Goal: Information Seeking & Learning: Learn about a topic

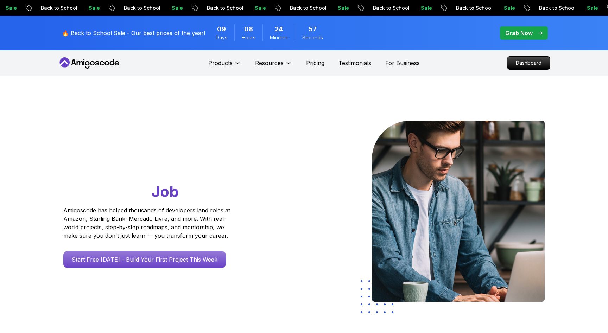
click at [473, 60] on nav "Products Resources Pricing Testimonials For Business Dashboard" at bounding box center [304, 62] width 492 height 25
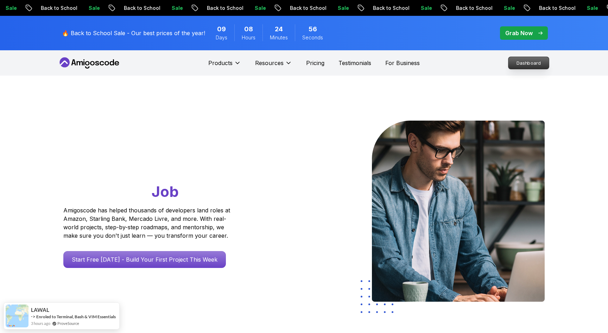
click at [516, 67] on p "Dashboard" at bounding box center [528, 63] width 40 height 12
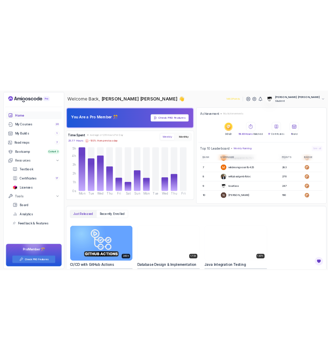
scroll to position [99, 0]
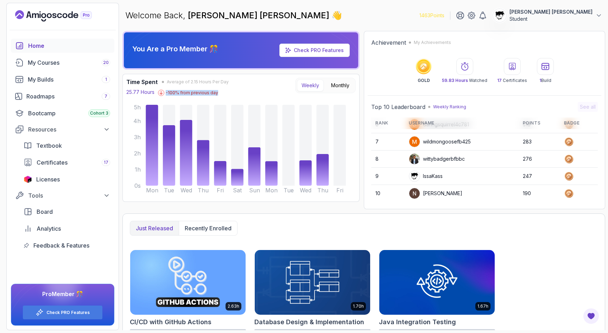
drag, startPoint x: 162, startPoint y: 91, endPoint x: 238, endPoint y: 91, distance: 76.3
click at [238, 91] on div "Time Spent Average of 2.15 Hours Per Day 25.77 Hours -100 % from previous day W…" at bounding box center [240, 87] width 229 height 18
click at [39, 66] on div "My Courses 20" at bounding box center [69, 62] width 82 height 8
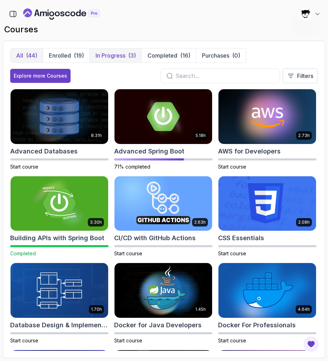
click at [118, 62] on button "In Progress (3)" at bounding box center [116, 56] width 52 height 14
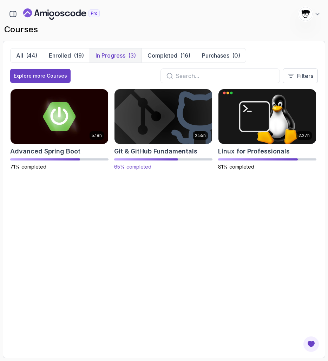
click at [162, 130] on img at bounding box center [163, 116] width 103 height 57
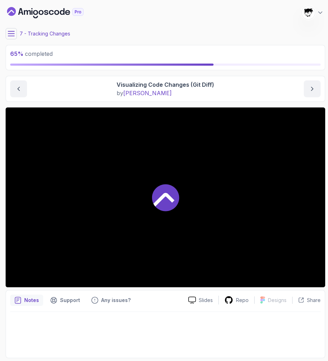
click at [11, 31] on icon at bounding box center [11, 33] width 7 height 7
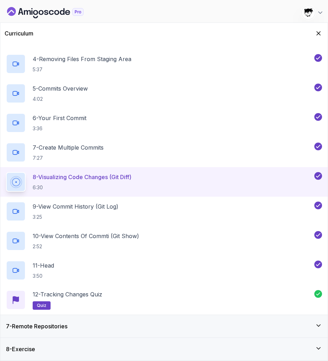
click at [94, 323] on div "7 - Remote Repositories" at bounding box center [164, 326] width 316 height 8
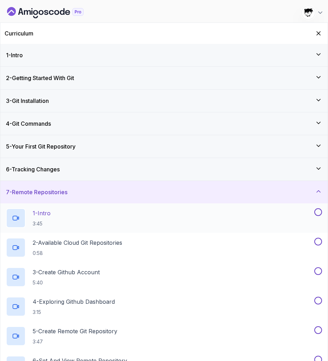
click at [63, 217] on div "1 - Intro 3:45" at bounding box center [159, 218] width 307 height 20
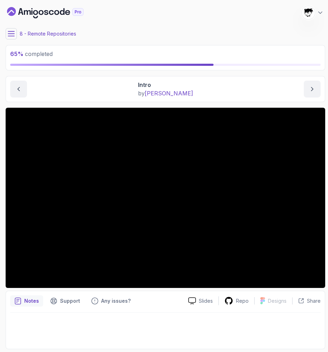
click at [9, 34] on icon at bounding box center [11, 33] width 7 height 7
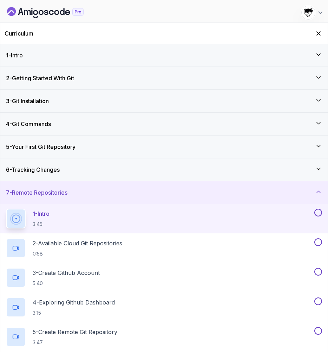
scroll to position [62, 0]
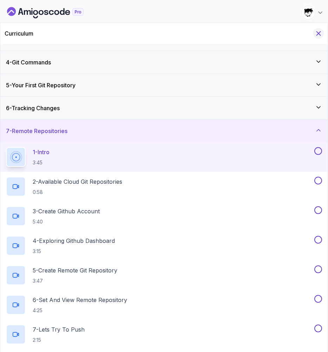
click at [315, 33] on button "Hide Curriculum for mobile" at bounding box center [319, 33] width 11 height 11
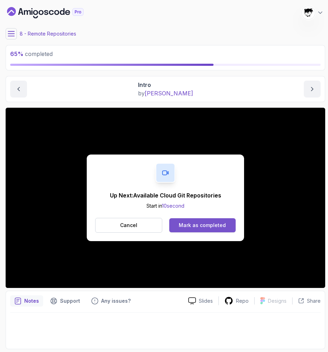
click at [198, 224] on div "Mark as completed" at bounding box center [202, 224] width 47 height 7
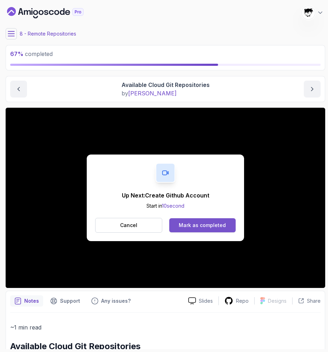
click at [184, 227] on div "Mark as completed" at bounding box center [202, 224] width 47 height 7
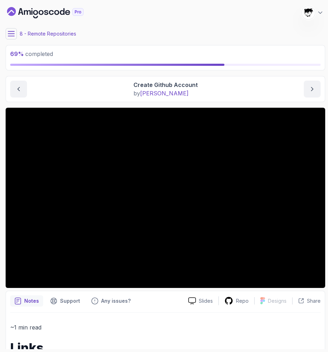
click at [12, 34] on icon at bounding box center [11, 33] width 6 height 5
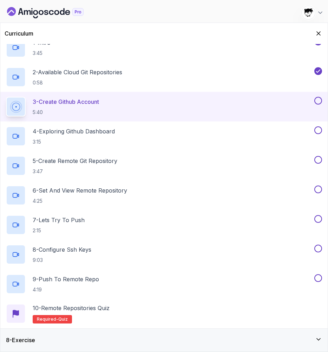
scroll to position [171, 0]
click at [318, 31] on icon "Hide Curriculum for mobile" at bounding box center [319, 34] width 8 height 8
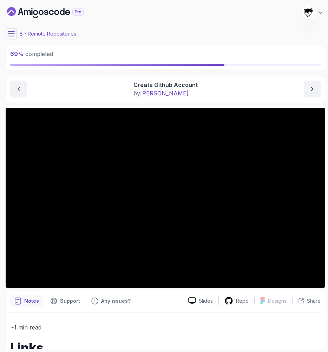
click at [13, 28] on main "My Courses Git & GitHub Fundamentals 1463 Points Abdallah Issa Al-Kass Student …" at bounding box center [166, 176] width 320 height 346
click at [6, 45] on main "My Courses Git & GitHub Fundamentals 1463 Points Abdallah Issa Al-Kass Student …" at bounding box center [166, 176] width 320 height 346
click at [6, 30] on button at bounding box center [11, 33] width 11 height 11
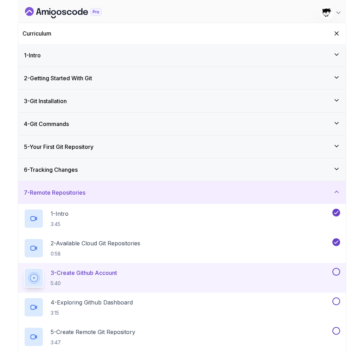
scroll to position [120, 0]
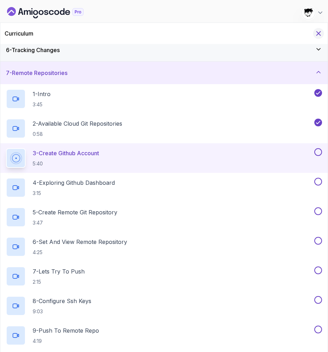
click at [317, 36] on icon "Hide Curriculum for mobile" at bounding box center [319, 34] width 8 height 8
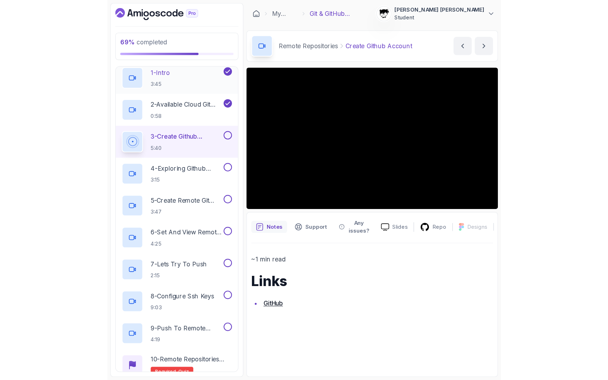
scroll to position [204, 0]
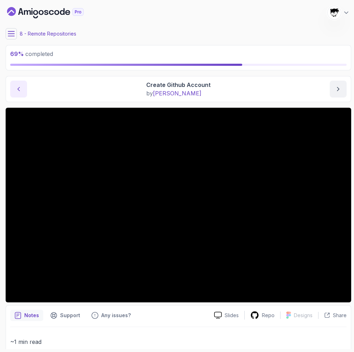
click at [17, 89] on icon "previous content" at bounding box center [18, 88] width 7 height 7
click at [343, 90] on button "next content" at bounding box center [338, 89] width 17 height 17
click at [228, 3] on div "My Courses Git & GitHub Fundamentals 1463 Points Abdallah Issa Al-Kass Student" at bounding box center [179, 13] width 346 height 20
click at [228, 1] on section "69 % completed 1 - Intro 2 - Getting Started With Git 3 - Git Installation 4 - …" at bounding box center [177, 176] width 354 height 352
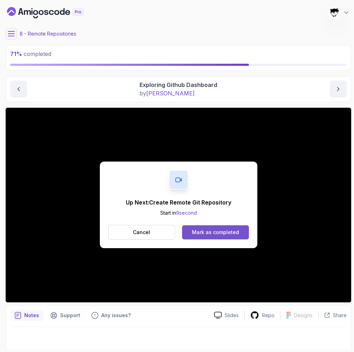
click at [212, 229] on div "Mark as completed" at bounding box center [215, 232] width 47 height 7
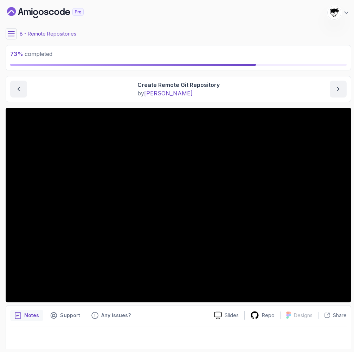
click at [12, 36] on icon at bounding box center [11, 33] width 6 height 5
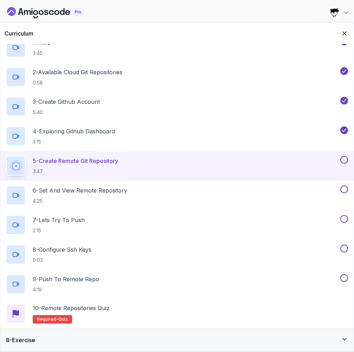
scroll to position [171, 0]
click at [344, 30] on button "Hide Curriculum for mobile" at bounding box center [344, 33] width 11 height 11
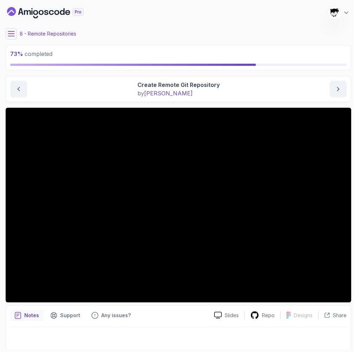
click at [9, 30] on button at bounding box center [11, 33] width 11 height 11
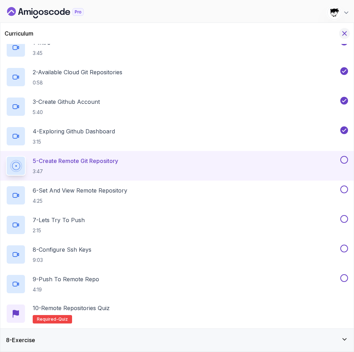
click at [345, 33] on icon "Hide Curriculum for mobile" at bounding box center [345, 34] width 4 height 4
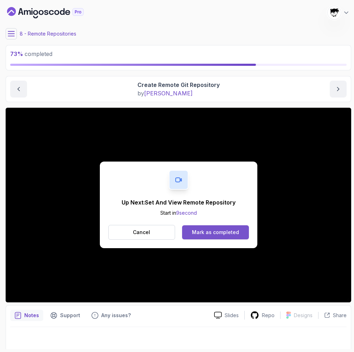
click at [199, 227] on button "Mark as completed" at bounding box center [215, 232] width 66 height 14
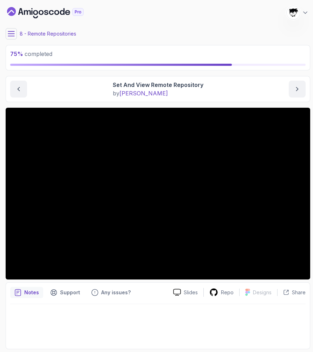
click at [8, 36] on icon at bounding box center [11, 33] width 6 height 5
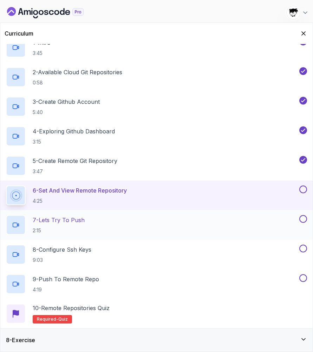
scroll to position [171, 0]
click at [304, 31] on icon "Hide Curriculum for mobile" at bounding box center [304, 34] width 8 height 8
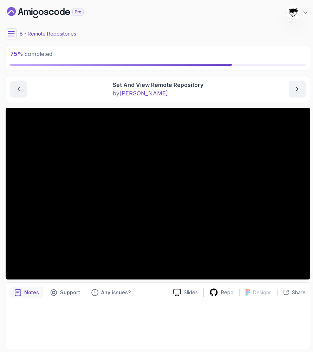
click at [9, 32] on icon at bounding box center [11, 33] width 7 height 7
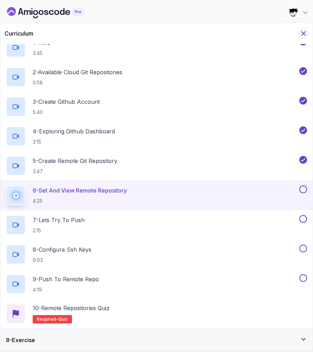
click at [304, 33] on icon "Hide Curriculum for mobile" at bounding box center [304, 34] width 4 height 4
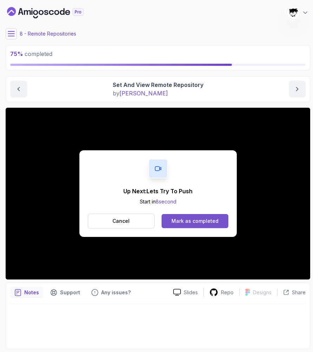
click at [194, 221] on div "Mark as completed" at bounding box center [195, 220] width 47 height 7
click at [207, 218] on div "Mark as completed" at bounding box center [195, 220] width 47 height 7
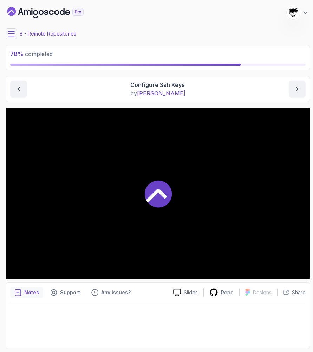
click at [11, 32] on icon at bounding box center [11, 33] width 7 height 7
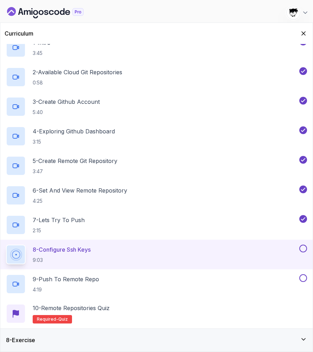
scroll to position [171, 0]
click at [302, 33] on icon "Hide Curriculum for mobile" at bounding box center [304, 34] width 8 height 8
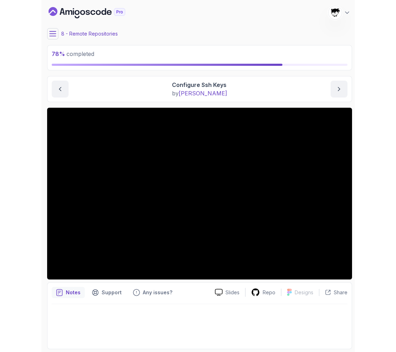
scroll to position [0, 0]
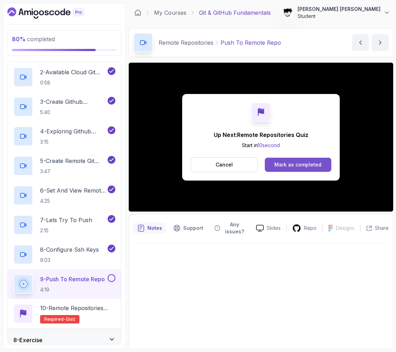
click at [289, 163] on div "Mark as completed" at bounding box center [297, 164] width 47 height 7
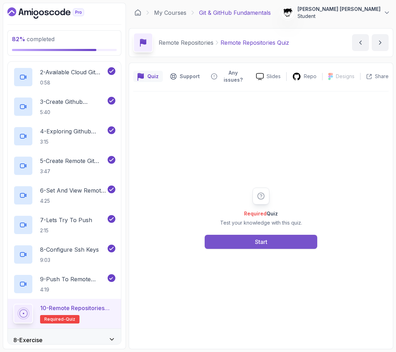
click at [249, 248] on button "Start" at bounding box center [261, 241] width 113 height 14
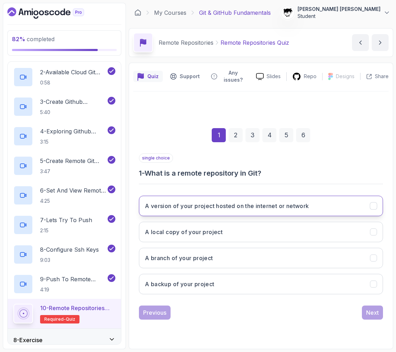
click at [221, 215] on button "A version of your project hosted on the internet or network" at bounding box center [261, 205] width 244 height 20
click at [378, 312] on div "Next" at bounding box center [372, 312] width 13 height 8
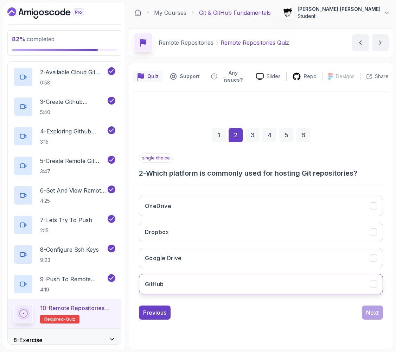
click at [163, 282] on h3 "GitHub" at bounding box center [154, 283] width 19 height 8
click at [372, 308] on div "Next" at bounding box center [372, 312] width 13 height 8
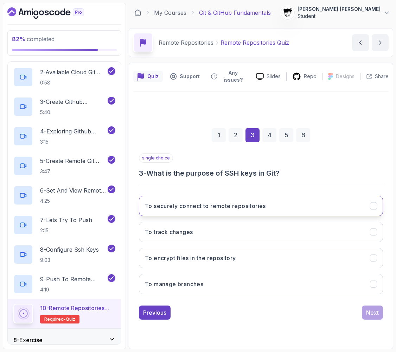
click at [238, 205] on h3 "To securely connect to remote repositories" at bounding box center [205, 205] width 121 height 8
click at [362, 310] on button "Next" at bounding box center [372, 312] width 21 height 14
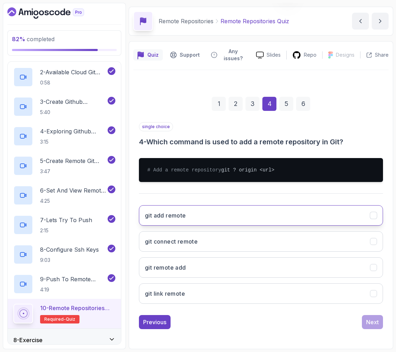
scroll to position [28, 0]
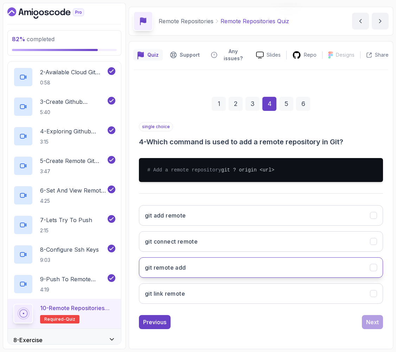
click at [174, 260] on button "git remote add" at bounding box center [261, 267] width 244 height 20
click at [369, 322] on div "Next" at bounding box center [372, 321] width 13 height 8
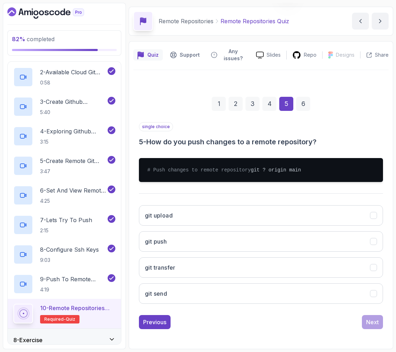
click at [252, 228] on div "git upload git push git transfer git send" at bounding box center [261, 254] width 244 height 110
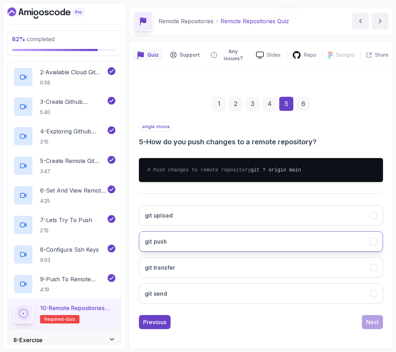
click at [259, 233] on button "git push" at bounding box center [261, 241] width 244 height 20
click at [378, 321] on button "Next" at bounding box center [372, 322] width 21 height 14
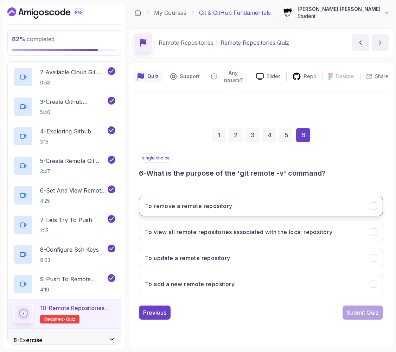
scroll to position [0, 0]
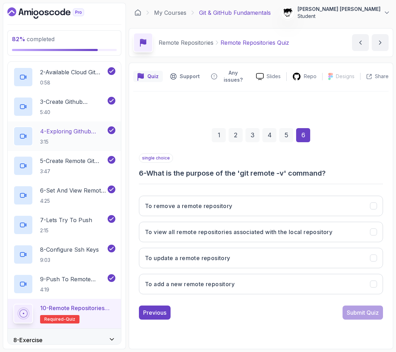
click at [159, 231] on h3 "To view all remote repositories associated with the local repository" at bounding box center [238, 231] width 187 height 8
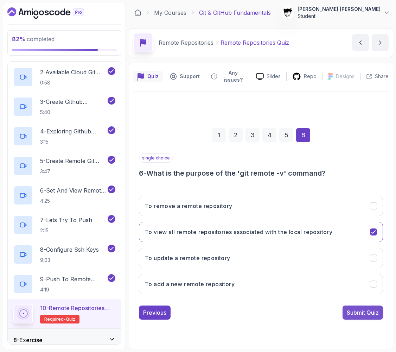
click at [349, 313] on div "Submit Quiz" at bounding box center [363, 312] width 32 height 8
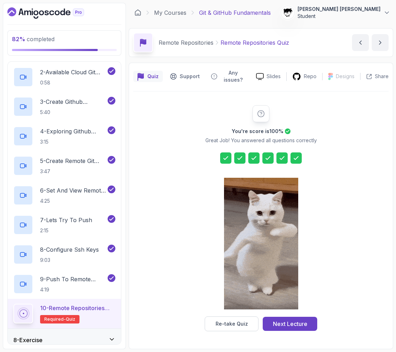
click at [309, 315] on div "You're score is 100 % Great Job! You answered all questions correctly Re-take Q…" at bounding box center [260, 218] width 135 height 226
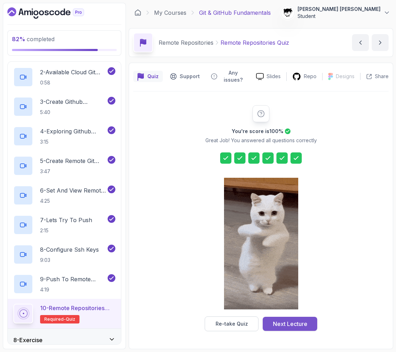
click at [306, 317] on button "Next Lecture" at bounding box center [290, 323] width 54 height 14
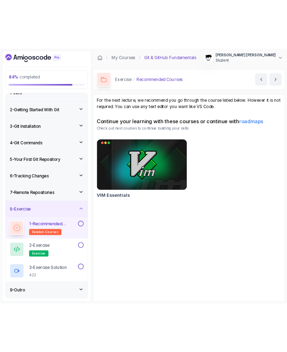
scroll to position [12, 0]
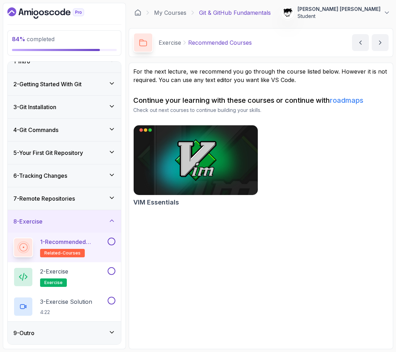
click at [111, 243] on button at bounding box center [112, 241] width 8 height 8
click at [85, 270] on div "2 - Exercise exercise" at bounding box center [59, 277] width 93 height 20
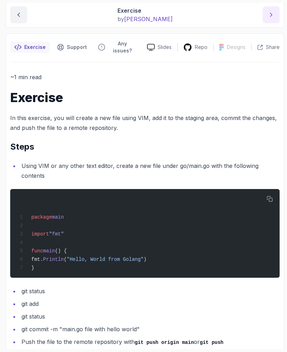
click at [269, 20] on button "next content" at bounding box center [271, 14] width 17 height 17
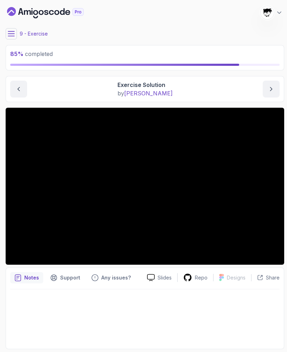
click at [12, 39] on main "My Courses Git & GitHub Fundamentals 1463 Points Abdallah Issa Al-Kass Student …" at bounding box center [145, 176] width 278 height 346
click at [12, 36] on icon at bounding box center [11, 33] width 6 height 5
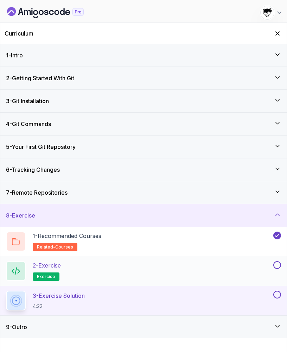
click at [276, 264] on button at bounding box center [277, 265] width 8 height 8
click at [205, 327] on div "9 - Outro" at bounding box center [143, 326] width 275 height 8
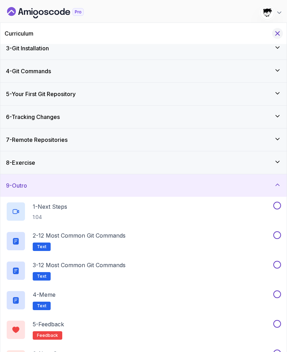
click at [279, 37] on icon "Hide Curriculum for mobile" at bounding box center [278, 34] width 8 height 8
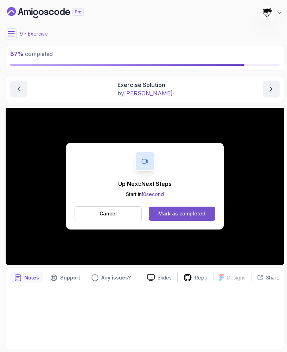
click at [189, 214] on div "Mark as completed" at bounding box center [181, 213] width 47 height 7
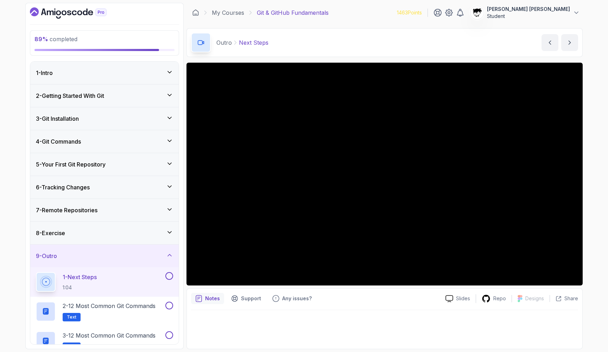
click at [101, 72] on div "1 - Intro" at bounding box center [104, 73] width 137 height 8
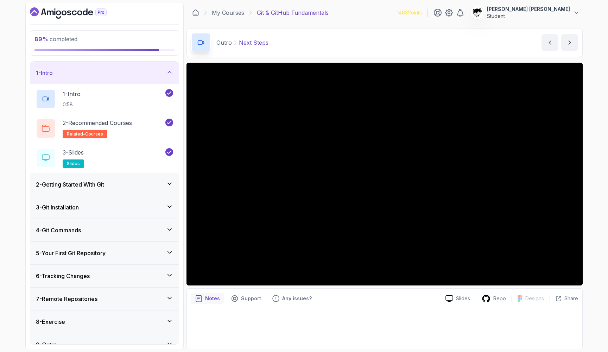
click at [101, 72] on div "1 - Intro" at bounding box center [104, 73] width 137 height 8
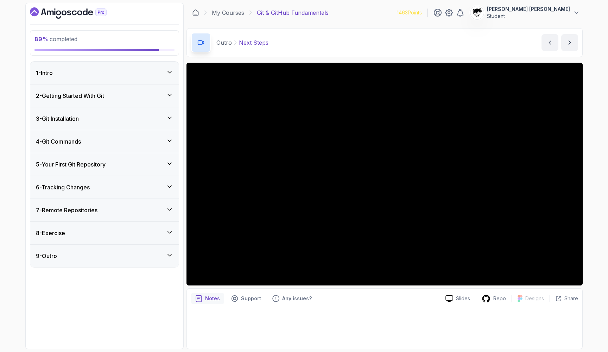
click at [89, 102] on div "2 - Getting Started With Git" at bounding box center [104, 95] width 148 height 23
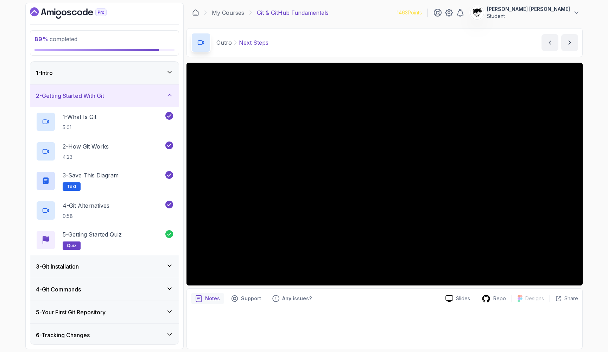
click at [88, 96] on h3 "2 - Getting Started With Git" at bounding box center [70, 95] width 68 height 8
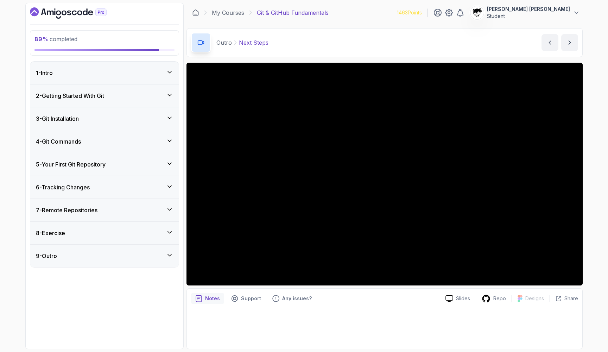
click at [564, 10] on p "[PERSON_NAME] [PERSON_NAME]" at bounding box center [528, 9] width 83 height 7
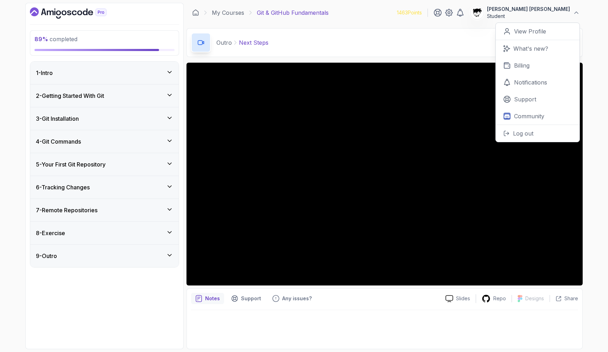
click at [607, 37] on div "89 % completed 1 - Intro 2 - Getting Started With Git 3 - Git Installation 4 - …" at bounding box center [304, 176] width 608 height 352
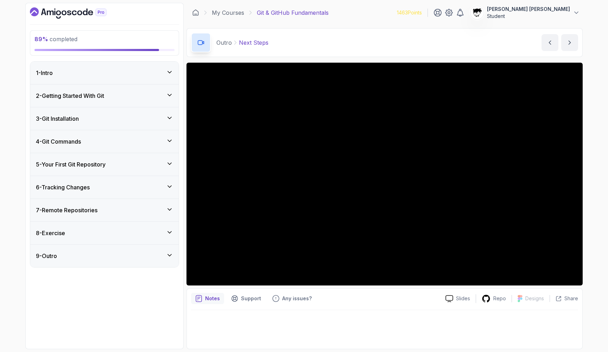
click at [64, 13] on icon "Dashboard" at bounding box center [68, 12] width 77 height 11
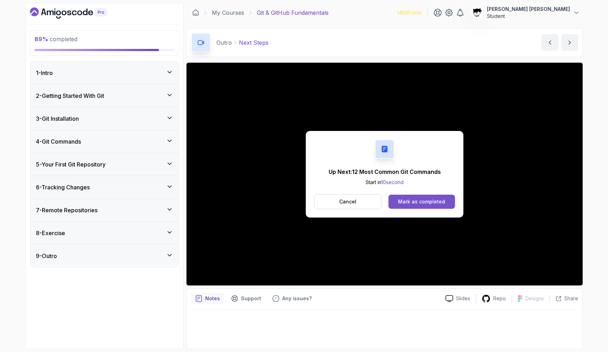
click at [403, 206] on button "Mark as completed" at bounding box center [421, 201] width 66 height 14
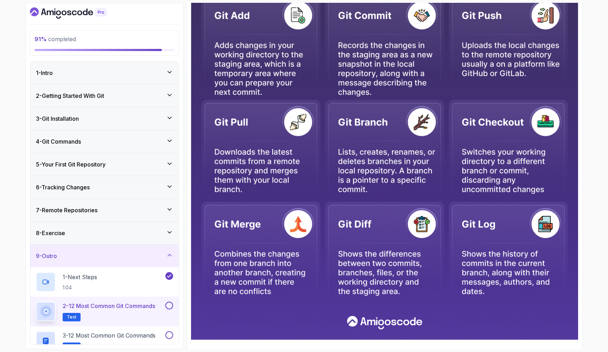
scroll to position [227, 0]
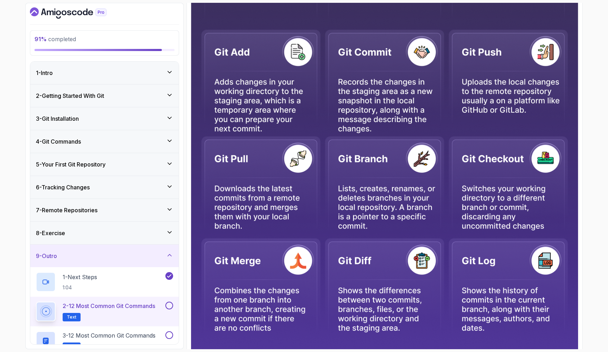
click at [403, 206] on img at bounding box center [384, 132] width 387 height 487
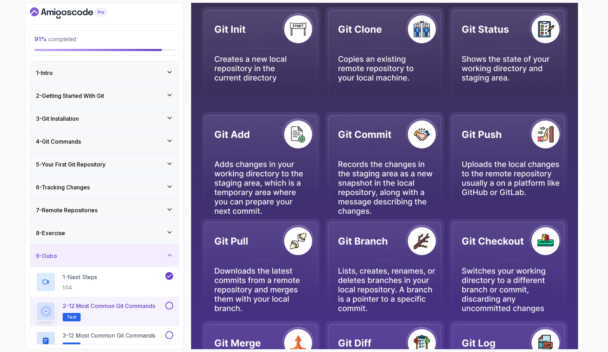
scroll to position [148, 0]
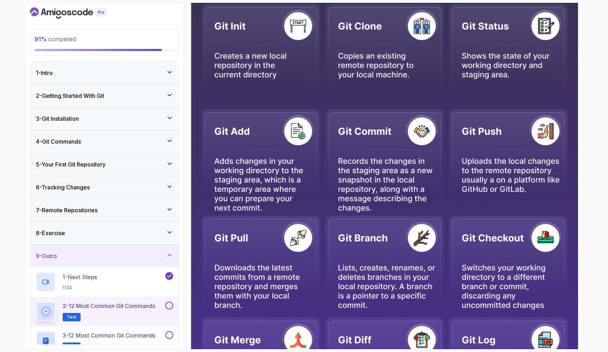
drag, startPoint x: 214, startPoint y: 160, endPoint x: 265, endPoint y: 212, distance: 73.1
click at [265, 212] on img at bounding box center [384, 211] width 387 height 487
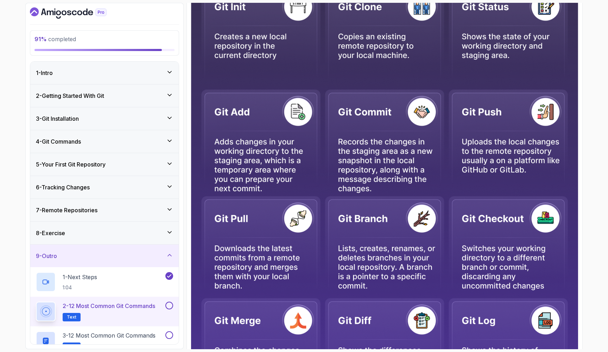
scroll to position [169, 0]
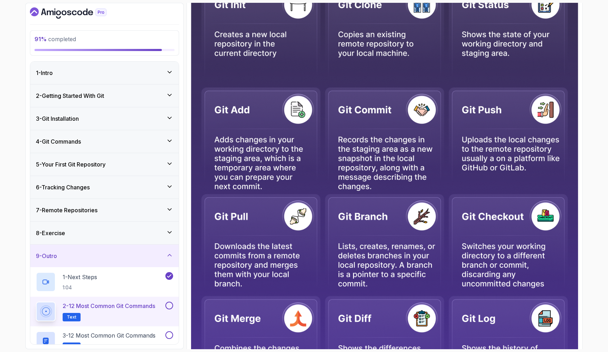
drag, startPoint x: 342, startPoint y: 108, endPoint x: 401, endPoint y: 115, distance: 59.4
drag, startPoint x: 342, startPoint y: 140, endPoint x: 373, endPoint y: 188, distance: 57.7
click at [373, 188] on img at bounding box center [384, 189] width 387 height 487
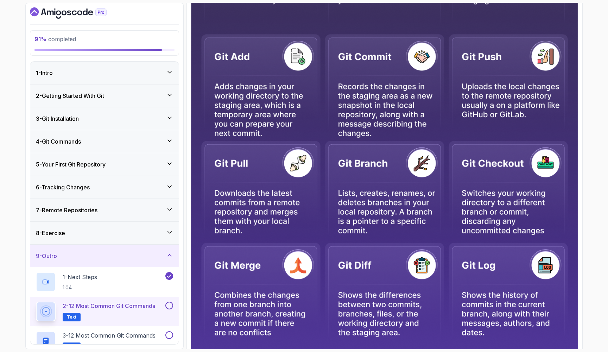
scroll to position [264, 0]
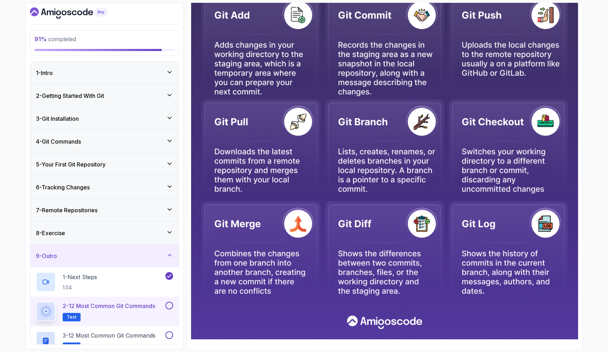
drag, startPoint x: 344, startPoint y: 123, endPoint x: 405, endPoint y: 123, distance: 61.5
drag, startPoint x: 338, startPoint y: 152, endPoint x: 365, endPoint y: 191, distance: 48.0
click at [365, 191] on img at bounding box center [384, 95] width 387 height 487
click at [166, 301] on div "2 - 12 Most Common Git Commands Text" at bounding box center [104, 311] width 148 height 30
click at [168, 305] on button at bounding box center [169, 305] width 8 height 8
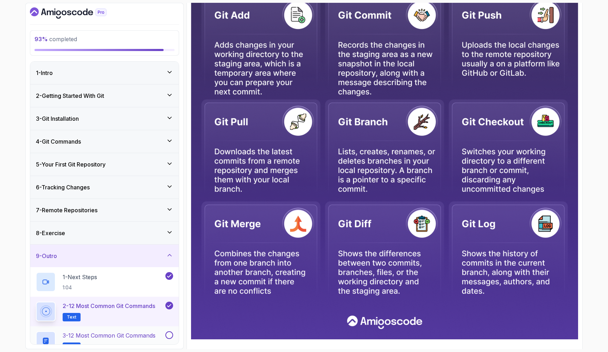
click at [148, 333] on p "3 - 12 Most Common Git Commands" at bounding box center [109, 335] width 93 height 8
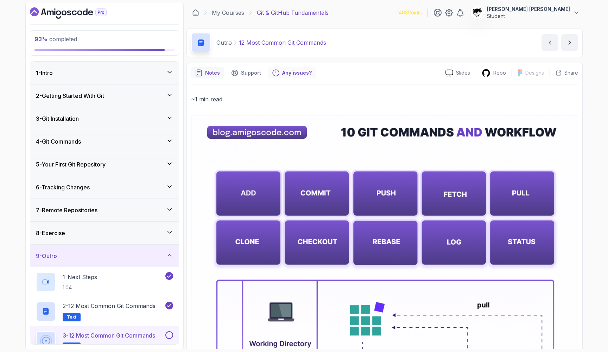
click at [287, 70] on p "Any issues?" at bounding box center [297, 72] width 30 height 7
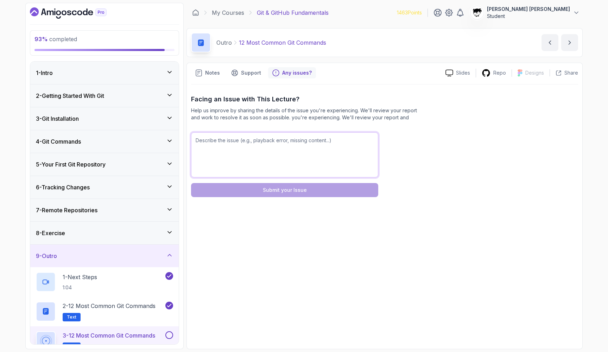
click at [269, 138] on textarea at bounding box center [284, 154] width 187 height 45
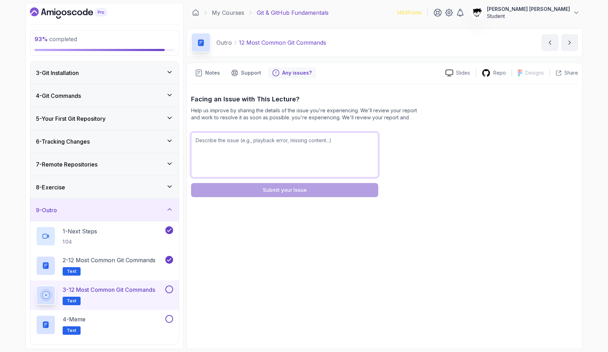
scroll to position [46, 0]
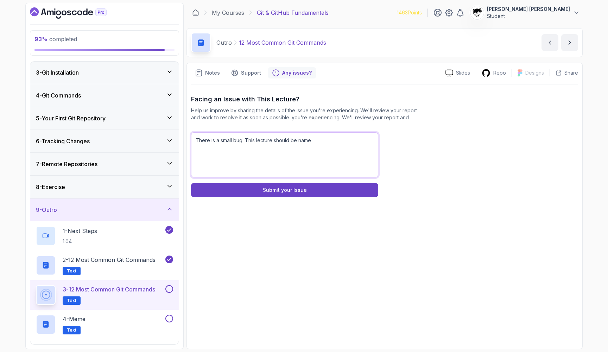
paste textarea "10 GIT COMMANDS AND WORKFLOW"
type textarea "There is a small bug. This lecture should be name 10 GIT COMMANDS AND WORKFLOW."
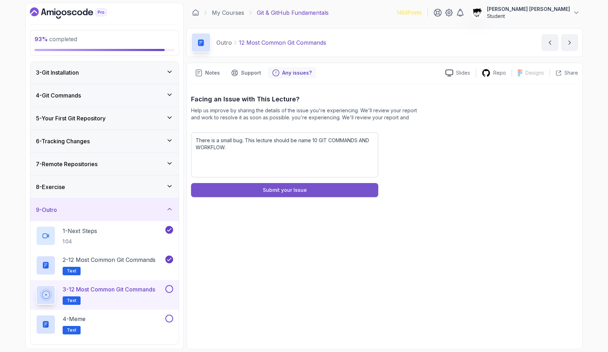
click at [287, 189] on div "Submit your Issue" at bounding box center [285, 189] width 44 height 7
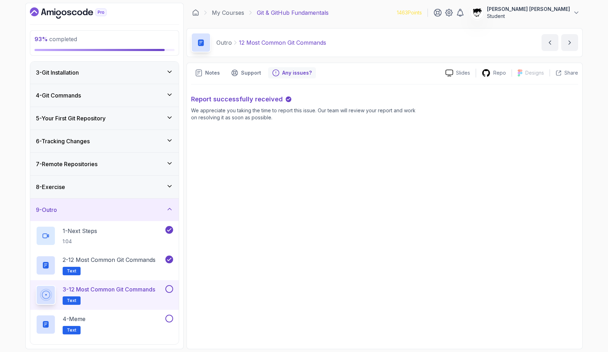
click at [212, 67] on div "Notes Support Any issues? Slides Repo Designs Design not available Share Report…" at bounding box center [384, 206] width 396 height 286
click at [211, 72] on p "Notes" at bounding box center [212, 72] width 15 height 7
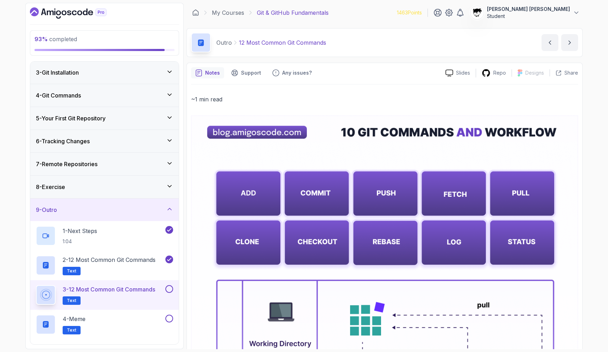
scroll to position [0, 0]
click at [168, 287] on button at bounding box center [169, 289] width 8 height 8
click at [136, 316] on div "4 - Meme Text" at bounding box center [100, 324] width 128 height 20
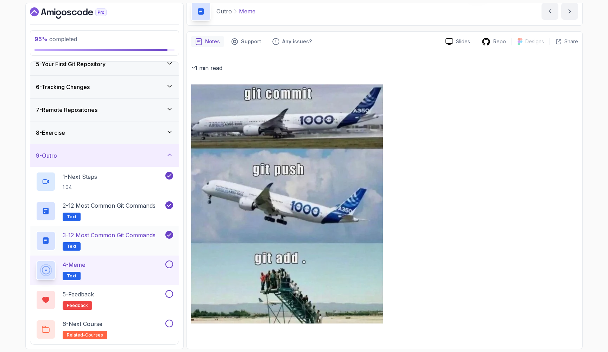
scroll to position [31, 0]
click at [170, 264] on button at bounding box center [169, 264] width 8 height 8
click at [151, 297] on div "5 - Feedback feedback" at bounding box center [100, 300] width 128 height 20
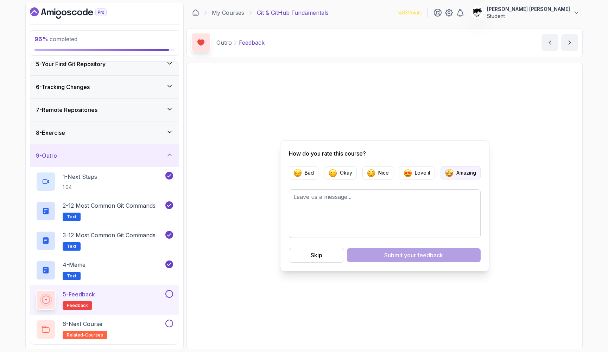
click at [457, 172] on p "Amazing" at bounding box center [466, 172] width 20 height 7
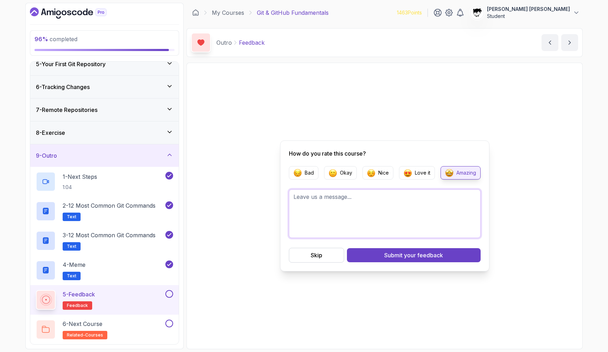
click at [401, 218] on textarea at bounding box center [385, 213] width 192 height 49
type textarea "Very easy course to learn."
click at [423, 264] on div "How do you rate this course? Bad Okay Nice Love it Amazing Very easy course to …" at bounding box center [384, 205] width 209 height 131
click at [383, 252] on button "Submit your feedback" at bounding box center [414, 255] width 134 height 14
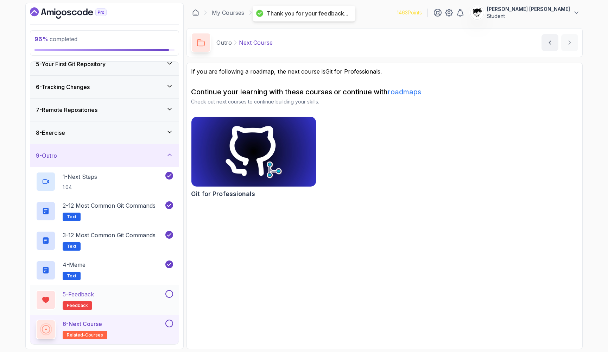
click at [167, 296] on button at bounding box center [169, 294] width 8 height 8
click at [168, 321] on button at bounding box center [169, 323] width 8 height 8
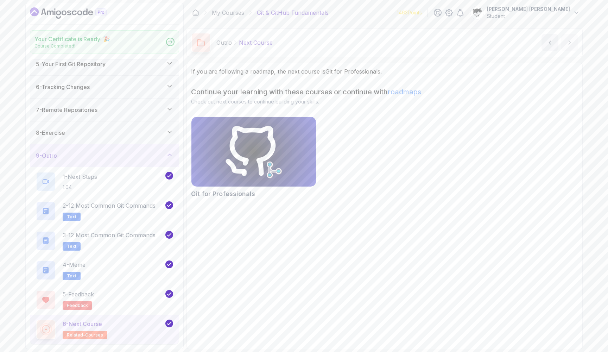
scroll to position [98, 0]
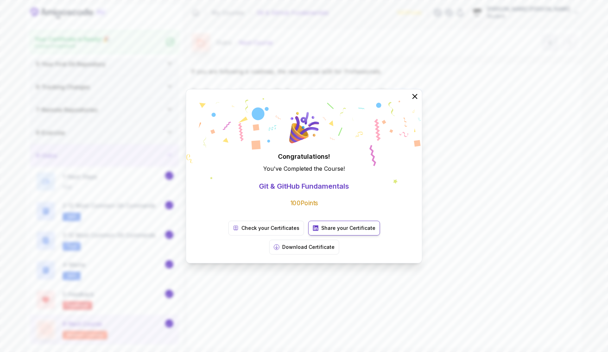
click at [320, 235] on link "Share your Certificate" at bounding box center [344, 227] width 72 height 15
click at [241, 231] on p "Check your Certificates" at bounding box center [270, 227] width 58 height 7
click at [211, 57] on div "Congratulations! You've Completed the Course ! Git & GitHub Fundamentals 100 Po…" at bounding box center [304, 176] width 608 height 352
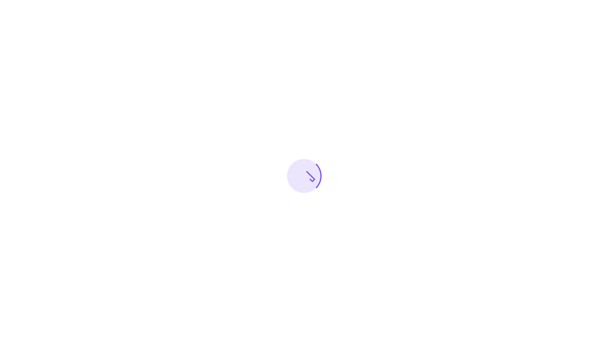
click at [225, 2] on div at bounding box center [304, 176] width 608 height 352
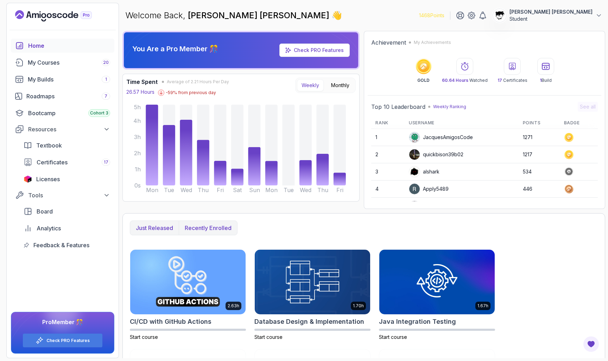
scroll to position [189, 0]
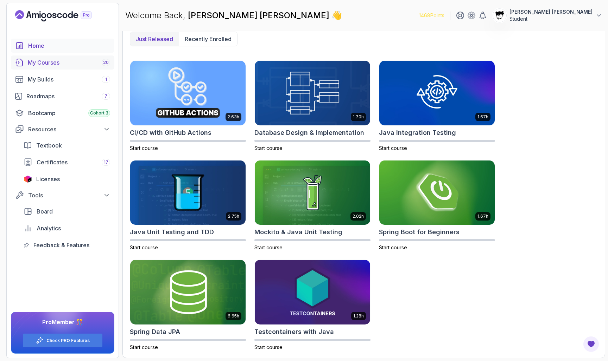
click at [36, 66] on div "My Courses 20" at bounding box center [69, 62] width 82 height 8
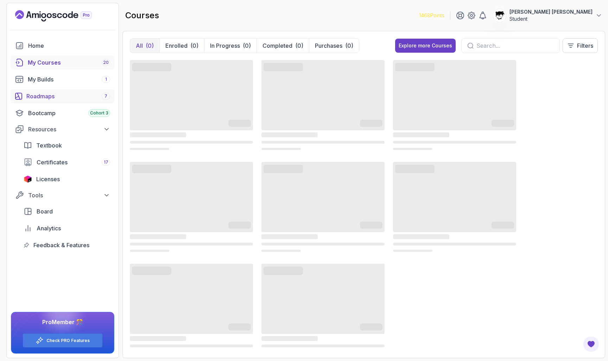
click at [40, 92] on div "Roadmaps 7" at bounding box center [68, 96] width 84 height 8
